Goal: Information Seeking & Learning: Learn about a topic

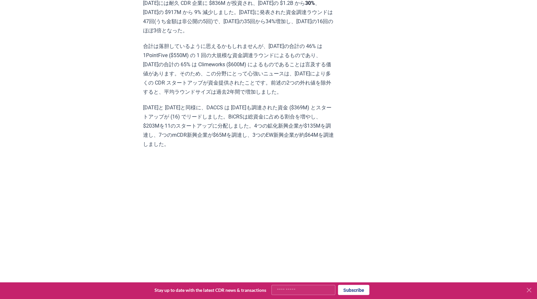
scroll to position [6118, 0]
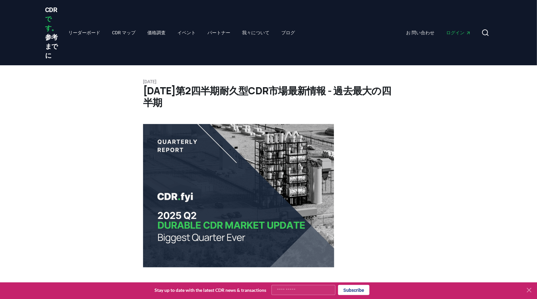
drag, startPoint x: 51, startPoint y: 8, endPoint x: 311, endPoint y: 45, distance: 262.7
click at [320, 45] on div "CDR です。 参考までに リーダーボード CDR マップ 価格調査 イベント パートナー 我々について ブログ お 問い合わせ ログイン 捜索" at bounding box center [268, 32] width 446 height 65
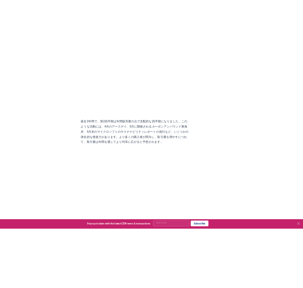
scroll to position [1135, 0]
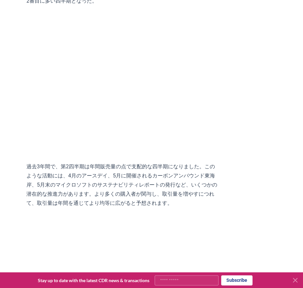
scroll to position [1170, 0]
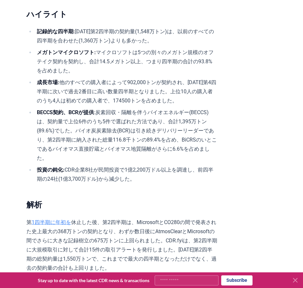
scroll to position [213, 0]
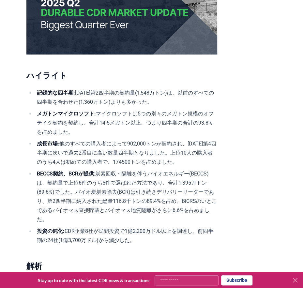
click at [92, 75] on h2 "ハイライト" at bounding box center [121, 75] width 191 height 10
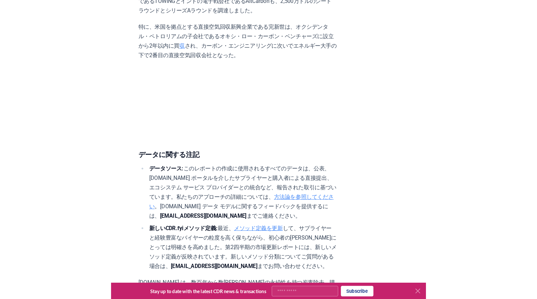
scroll to position [3973, 0]
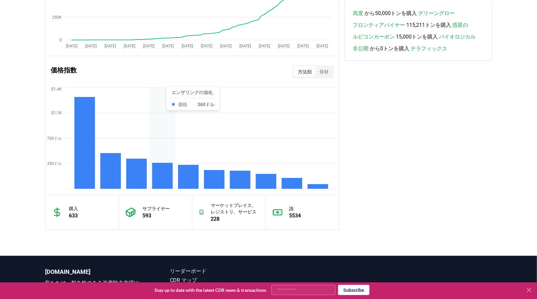
scroll to position [581, 0]
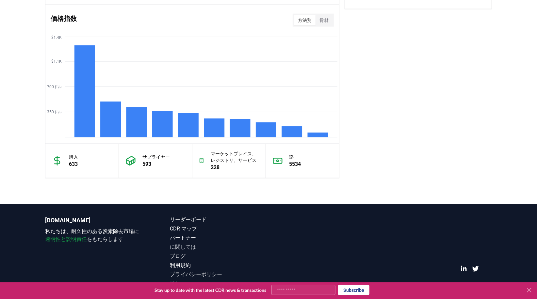
click at [182, 245] on link "に関しては" at bounding box center [219, 247] width 99 height 8
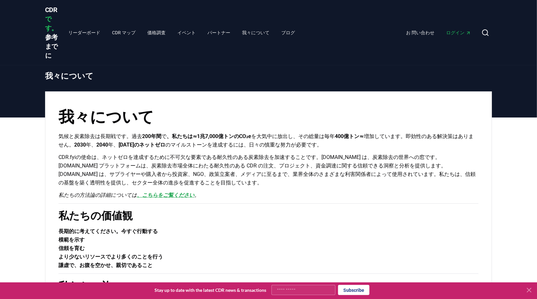
click at [144, 192] on link "、こちらをご覧ください" at bounding box center [165, 195] width 57 height 6
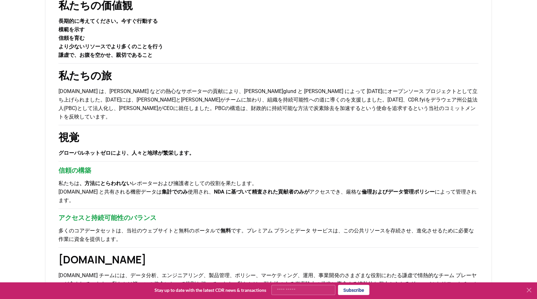
scroll to position [213, 0]
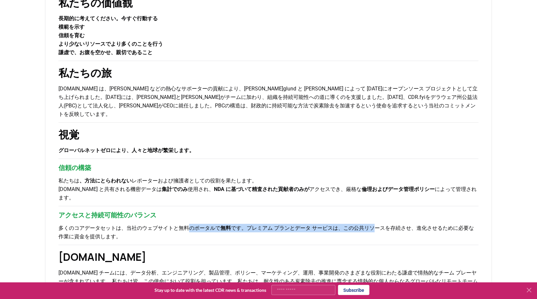
drag, startPoint x: 161, startPoint y: 200, endPoint x: 305, endPoint y: 200, distance: 144.2
click at [305, 224] on p "多くのコアデータセットは、当社のウェブサイトと無料のポータルで 無料 です。プレミアム プランとデータ サービスは、この公共リソースを存続させ、進化させるため…" at bounding box center [268, 232] width 420 height 17
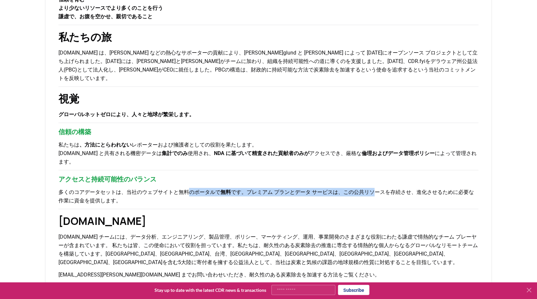
scroll to position [284, 0]
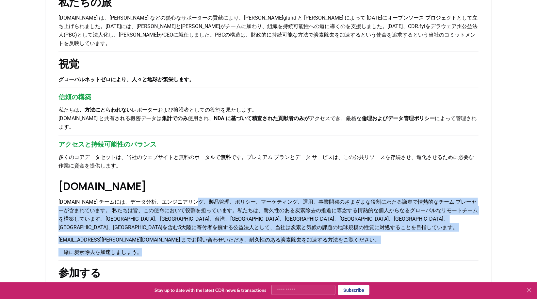
drag, startPoint x: 180, startPoint y: 176, endPoint x: 183, endPoint y: 203, distance: 28.0
click at [183, 203] on div "我々について 気候と炭素除去は長期戦です。過去 200年間 で 、私たちは≈1兆7,000億トンのCO₂e を大気中に放出し、その総量は毎年 400億トン≈ …" at bounding box center [268, 125] width 446 height 635
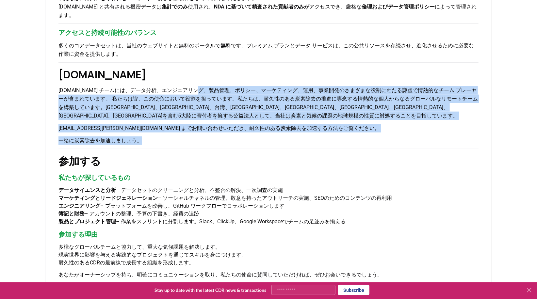
scroll to position [426, 0]
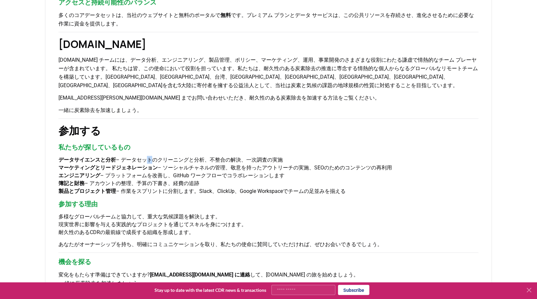
drag, startPoint x: 124, startPoint y: 115, endPoint x: 129, endPoint y: 117, distance: 4.8
click at [129, 156] on li "データサイエンスと分析 – データセットのクリーニングと分析、不整合の解決、一次調査の実施" at bounding box center [268, 160] width 420 height 8
drag, startPoint x: 129, startPoint y: 117, endPoint x: 146, endPoint y: 214, distance: 97.8
click at [146, 257] on h3 "機会を探る" at bounding box center [268, 262] width 420 height 10
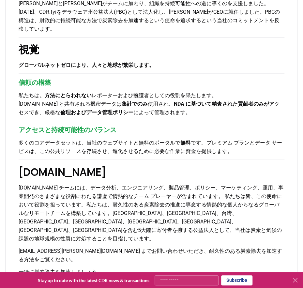
scroll to position [329, 0]
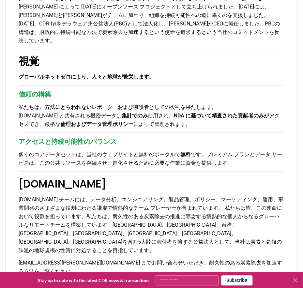
click at [173, 43] on div "我々について 気候と炭素除去は長期戦です。過去 200年間 で 、私たちは≈1兆7,000億トンのCO₂e を大気中に放出し、その総量は毎年 400億トン≈ …" at bounding box center [151, 135] width 293 height 744
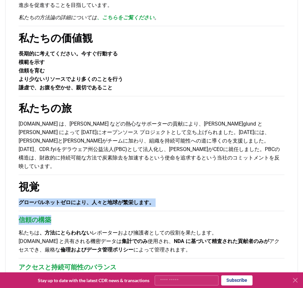
scroll to position [187, 0]
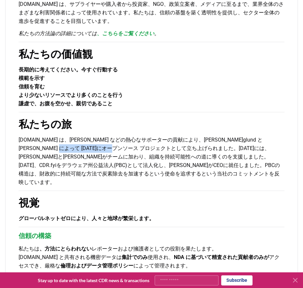
drag, startPoint x: 268, startPoint y: 129, endPoint x: 54, endPoint y: 140, distance: 214.4
click at [54, 140] on p "[DOMAIN_NAME] は、[PERSON_NAME] などの熱心なサポーターの貢献により、[PERSON_NAME]glund と [PERSON_NA…" at bounding box center [152, 161] width 266 height 51
copy p "オープンソース プロジェクト"
